Goal: Information Seeking & Learning: Learn about a topic

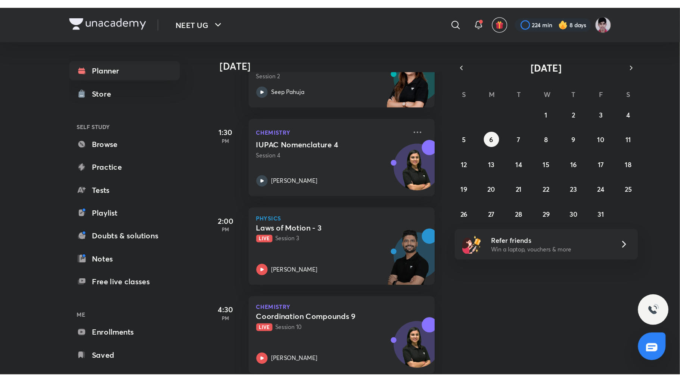
scroll to position [159, 0]
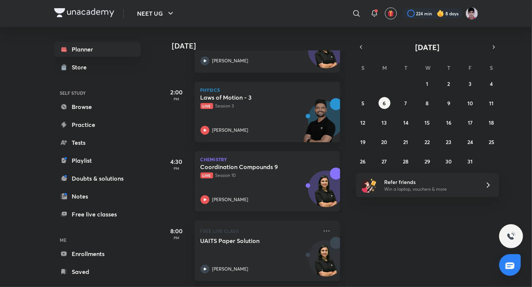
click at [260, 173] on div "Coordination Compounds 9 Live Session 10 [PERSON_NAME]" at bounding box center [259, 183] width 117 height 41
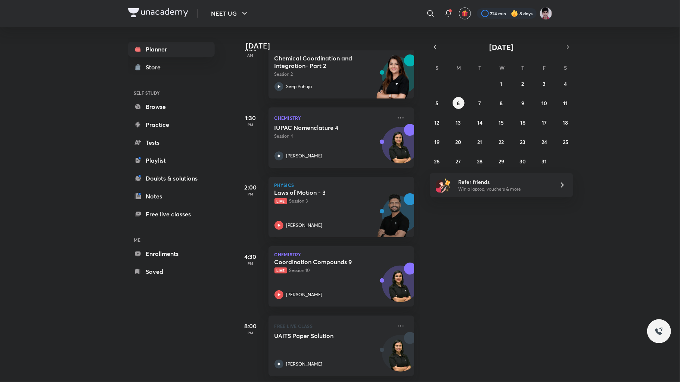
scroll to position [63, 0]
